Goal: Task Accomplishment & Management: Use online tool/utility

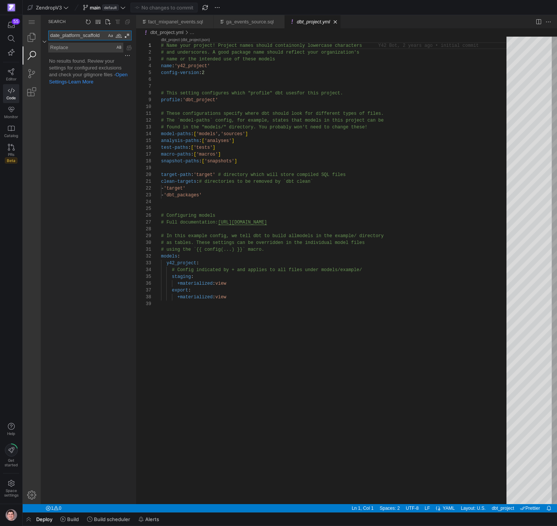
click at [87, 33] on textarea "date_platform_scaffold" at bounding box center [78, 35] width 58 height 9
click at [15, 76] on link "Editor" at bounding box center [11, 74] width 16 height 19
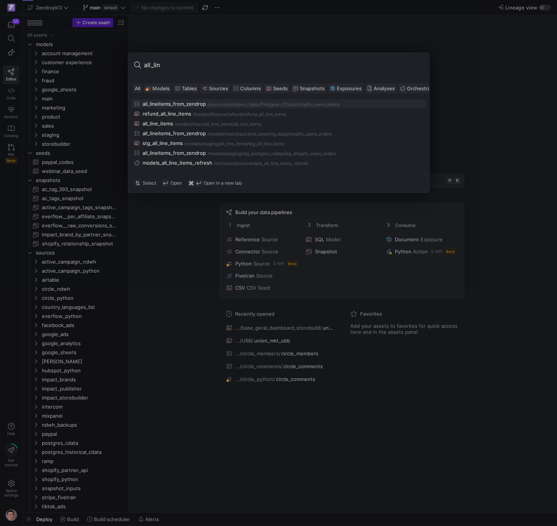
type input "all_line"
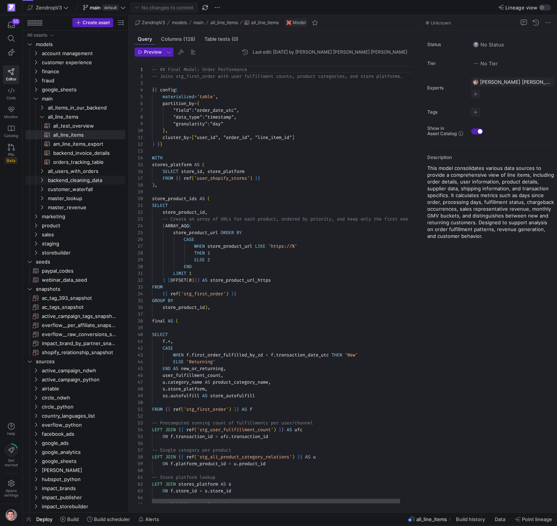
scroll to position [68, 0]
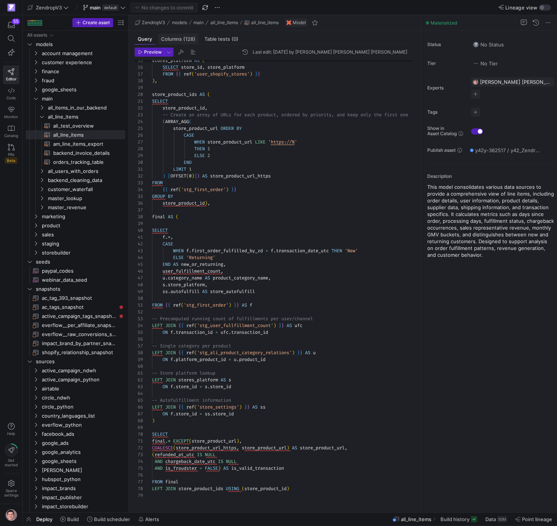
click at [188, 40] on span "(128)" at bounding box center [189, 39] width 12 height 5
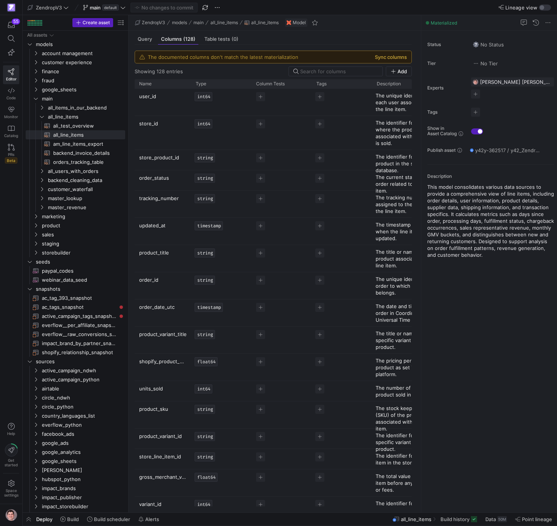
click at [405, 56] on button "Sync columns" at bounding box center [391, 57] width 32 height 6
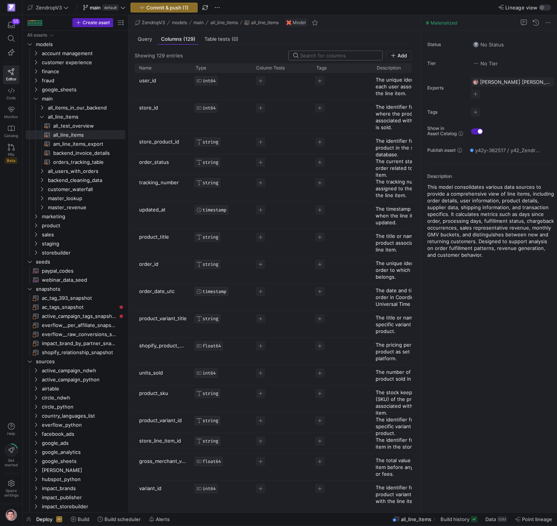
click at [360, 59] on div at bounding box center [339, 55] width 78 height 9
click at [357, 57] on input at bounding box center [339, 55] width 78 height 6
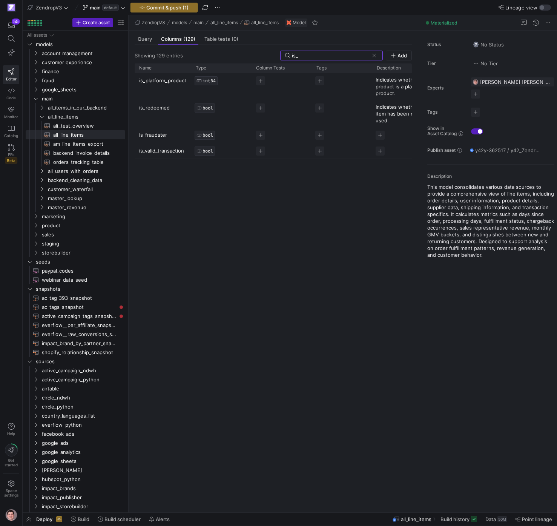
type input "is_"
click at [149, 38] on span "Query" at bounding box center [145, 39] width 14 height 5
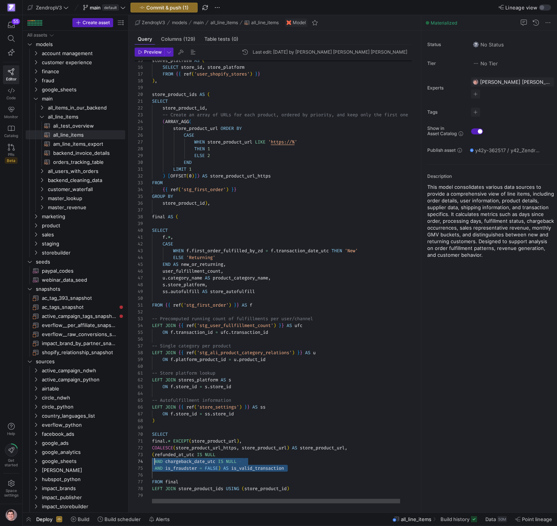
scroll to position [14, 0]
drag, startPoint x: 296, startPoint y: 468, endPoint x: 148, endPoint y: 454, distance: 148.6
click at [152, 454] on div "stores_platform AS ( SELECT store_id , store_platform FROM { { ref ( 'user_shop…" at bounding box center [291, 229] width 279 height 547
click at [279, 466] on div "stores_platform AS ( SELECT store_id , store_platform FROM { { ref ( 'user_shop…" at bounding box center [291, 229] width 279 height 547
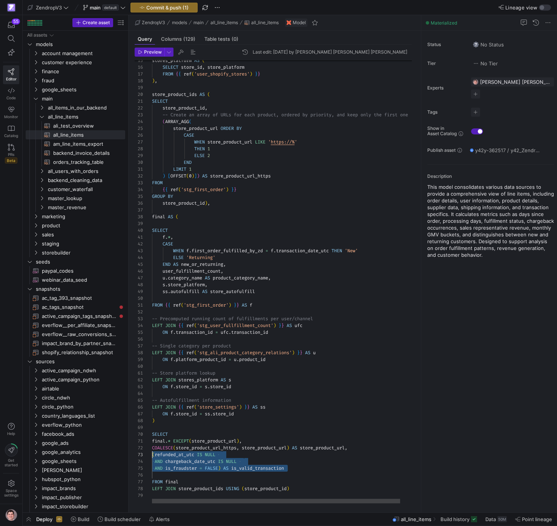
click at [279, 466] on div "stores_platform AS ( SELECT store_id , store_platform FROM { { ref ( 'user_shop…" at bounding box center [291, 229] width 279 height 547
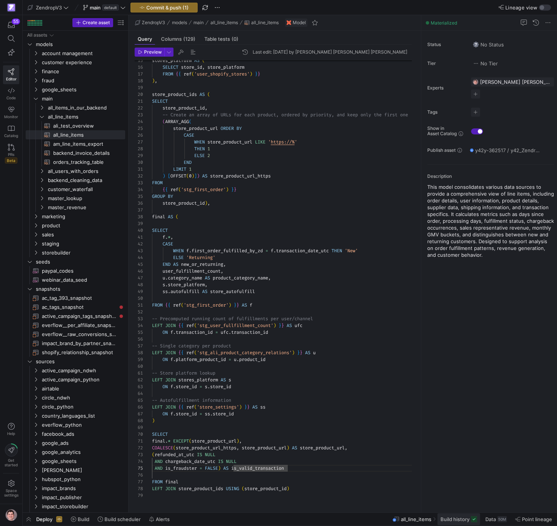
click at [457, 523] on span at bounding box center [459, 519] width 43 height 12
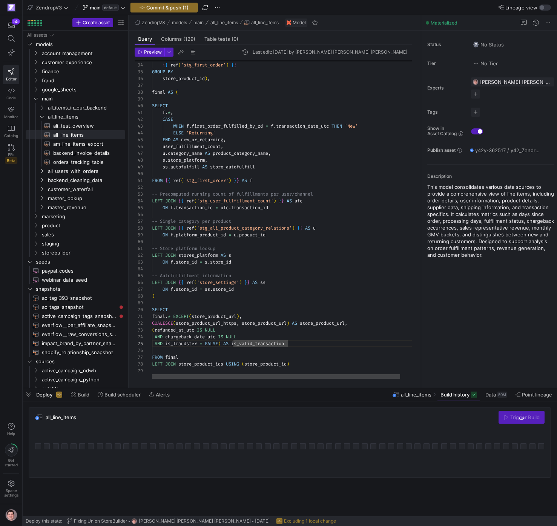
click at [288, 344] on div "FROM { { ref ( 'stg_first_order' ) } } GROUP BY store_product_id ) , final AS (…" at bounding box center [291, 104] width 279 height 547
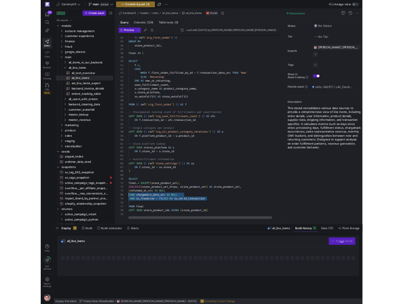
scroll to position [14, 0]
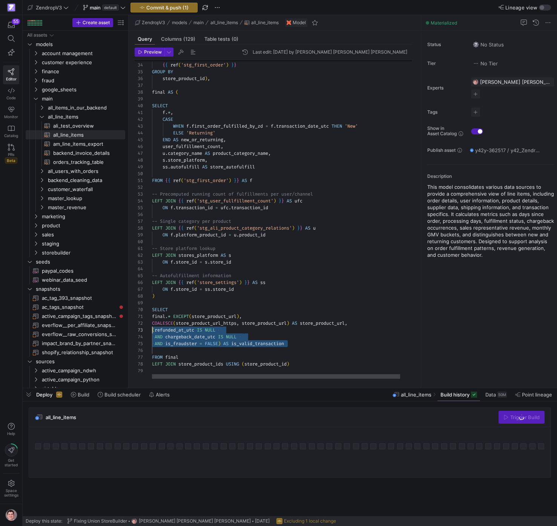
drag, startPoint x: 300, startPoint y: 343, endPoint x: 139, endPoint y: 330, distance: 161.7
click at [152, 330] on div "FROM { { ref ( 'stg_first_order' ) } } GROUP BY store_product_id ) , final AS (…" at bounding box center [291, 104] width 279 height 547
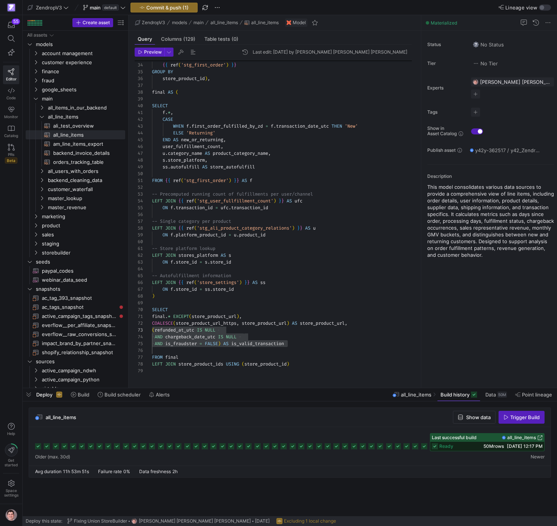
click at [530, 439] on span "all_line_items" at bounding box center [522, 437] width 29 height 5
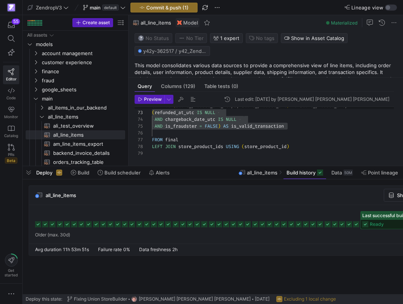
scroll to position [34, 0]
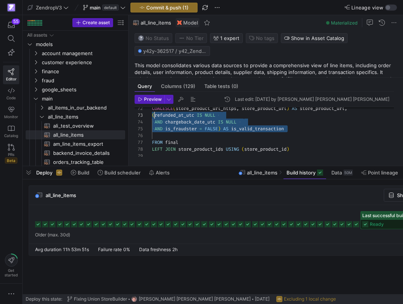
scroll to position [14, 0]
drag, startPoint x: 309, startPoint y: 129, endPoint x: 151, endPoint y: 117, distance: 158.6
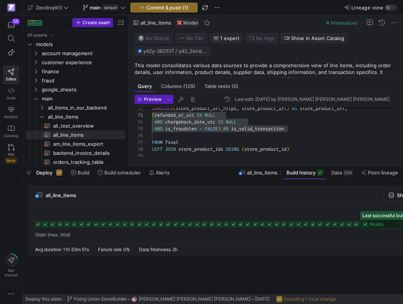
click at [19, 194] on div "55 Editor Code Monitor Catalog PRs Beta Get started" at bounding box center [11, 152] width 22 height 304
